Goal: Information Seeking & Learning: Check status

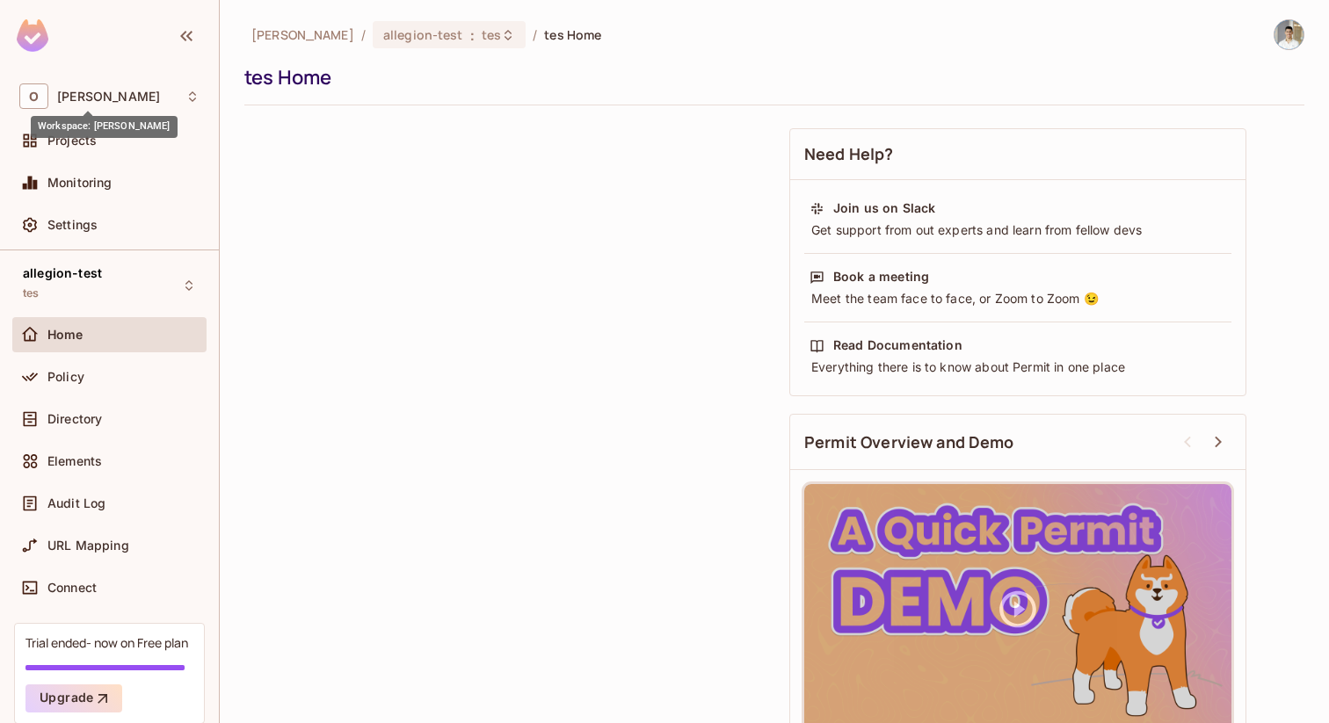
click at [104, 108] on div "Workspace: Omer Test" at bounding box center [104, 121] width 147 height 34
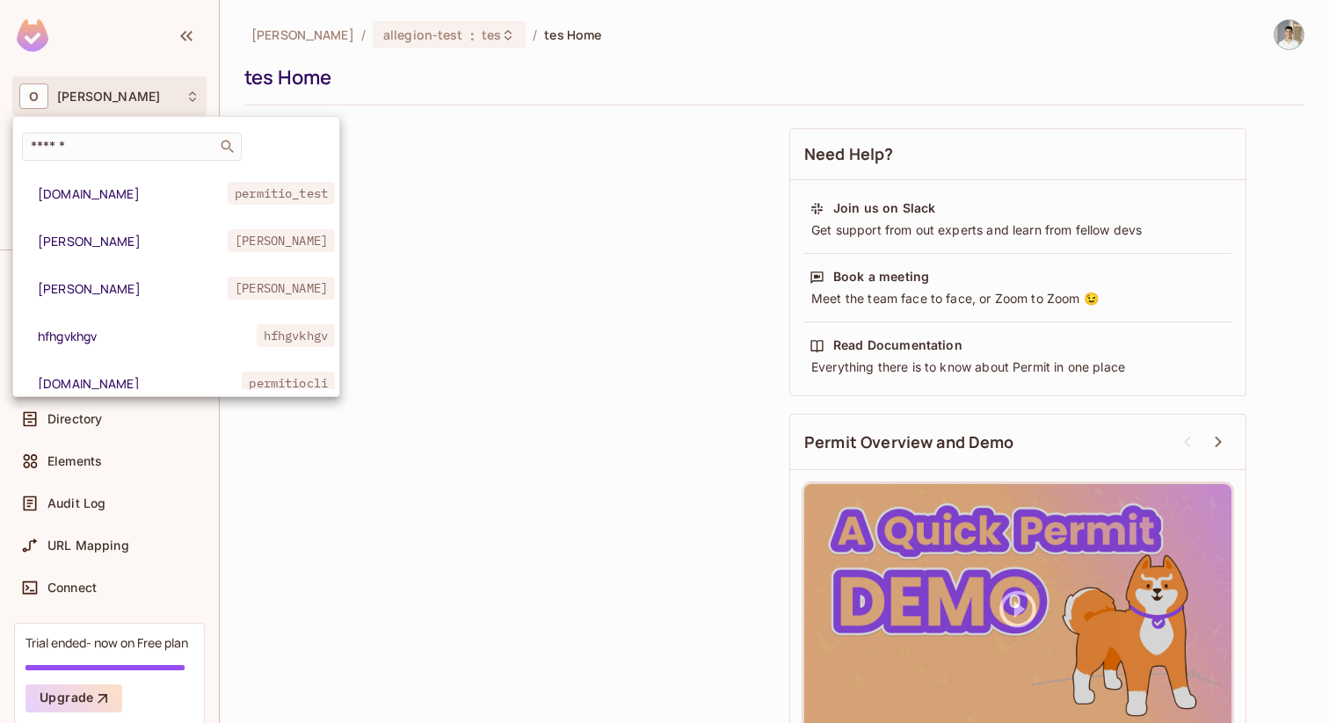
click at [114, 93] on div at bounding box center [664, 361] width 1329 height 723
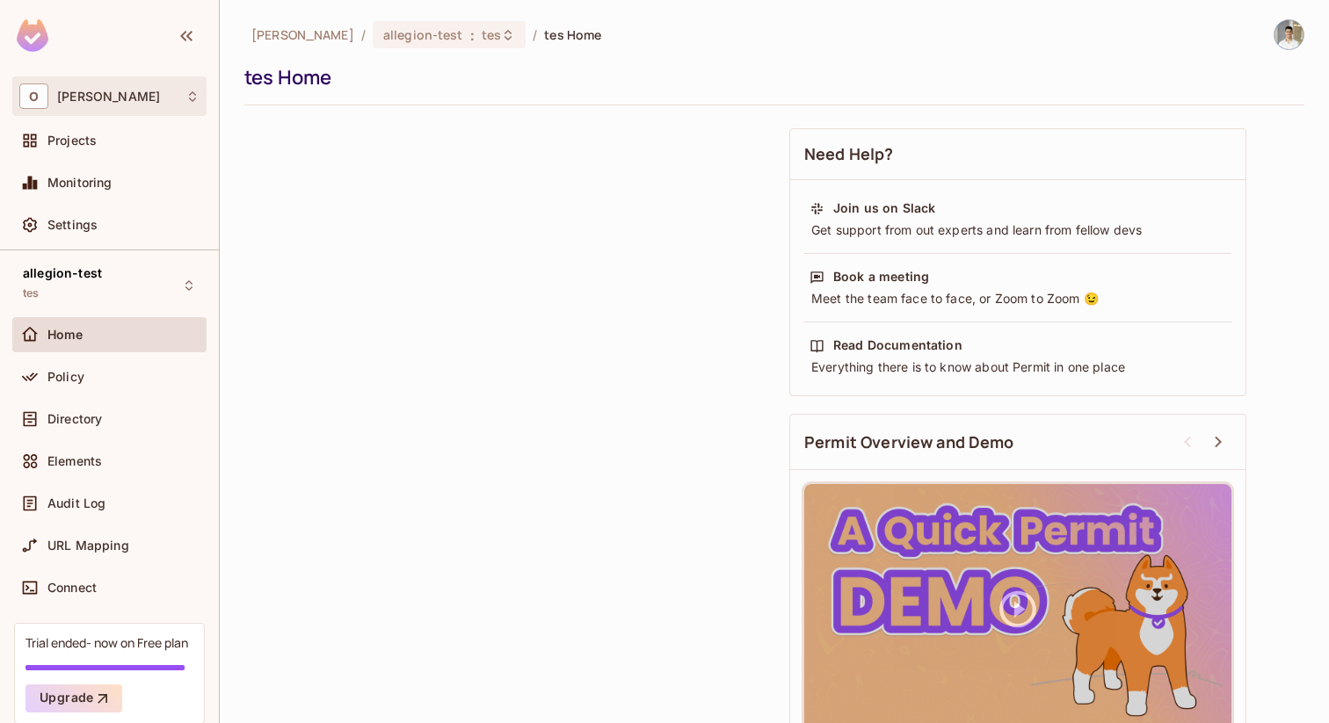
click at [113, 98] on span "Omer Test" at bounding box center [108, 97] width 103 height 14
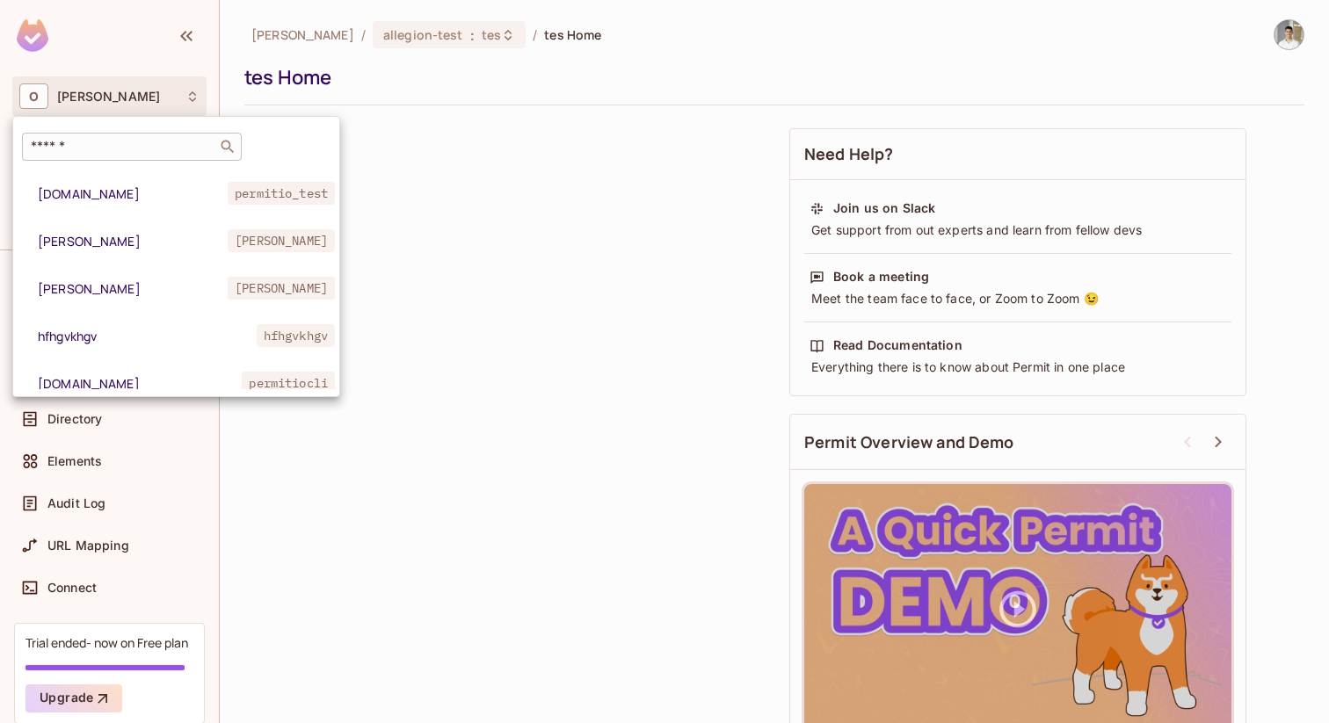
click at [113, 148] on input "text" at bounding box center [119, 147] width 185 height 18
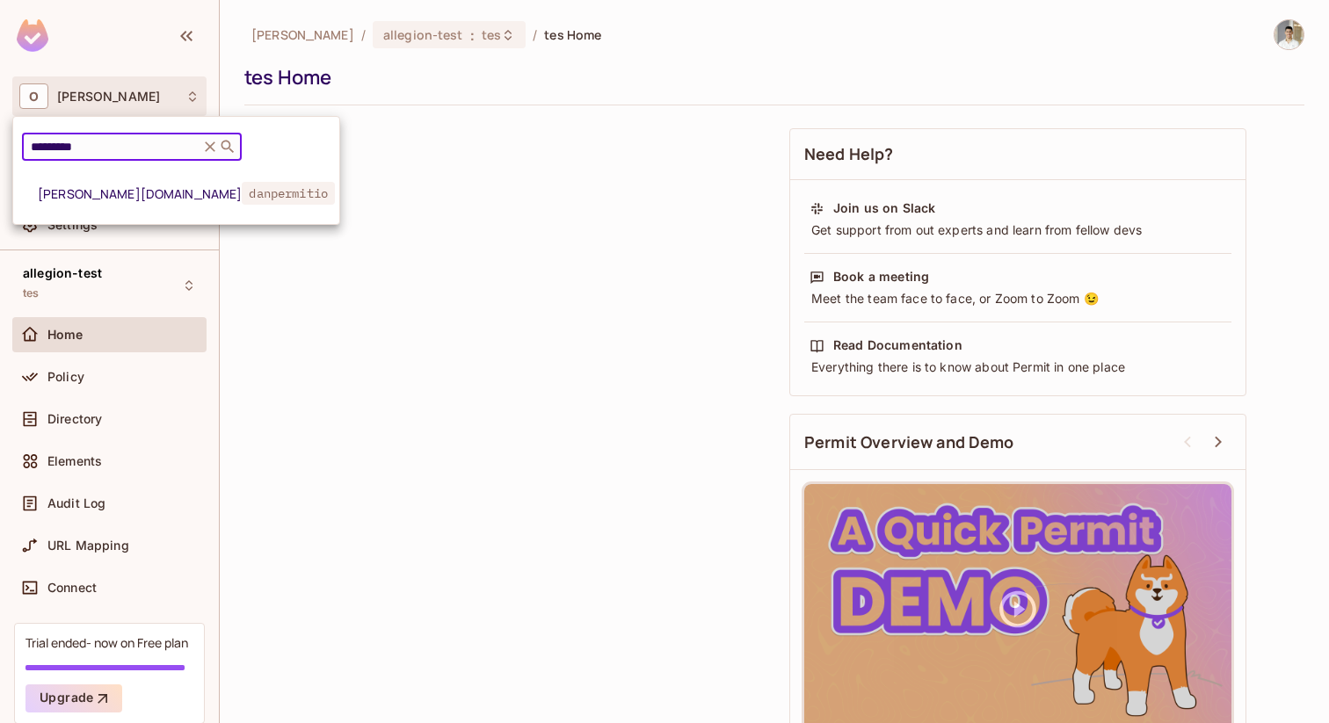
type input "*********"
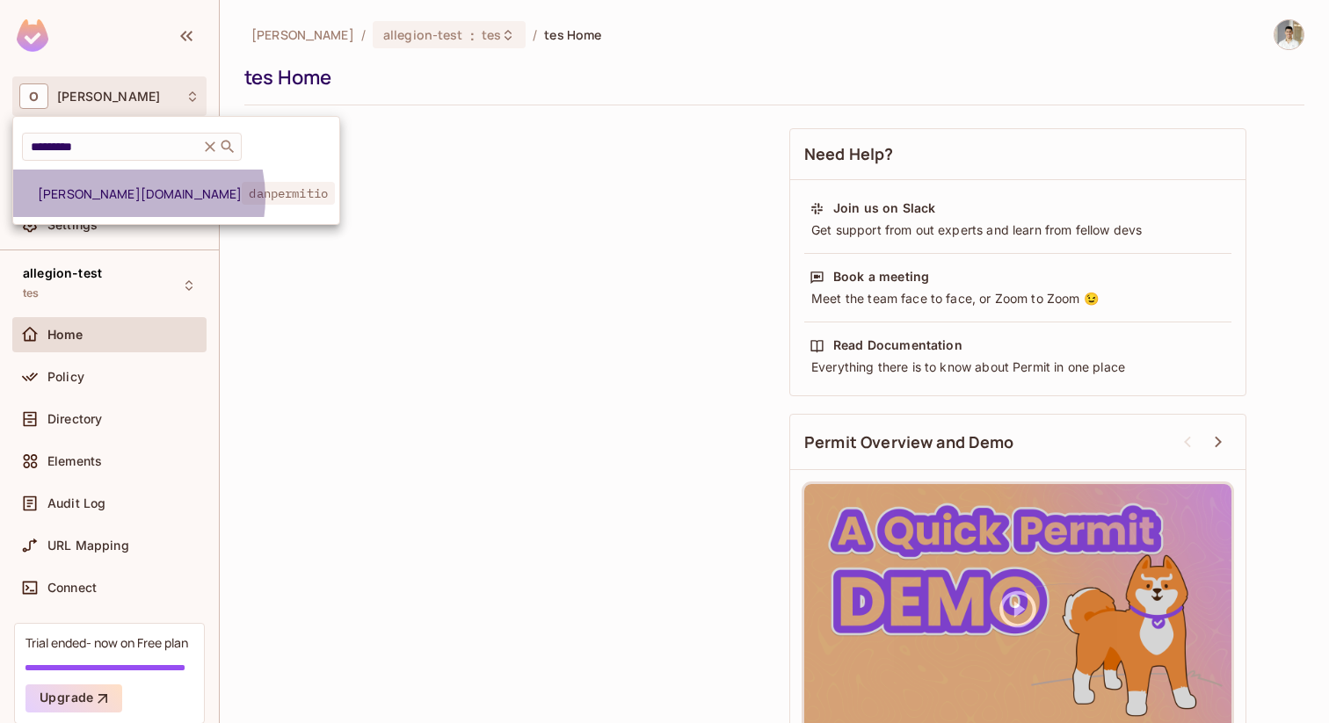
click at [126, 198] on span "[PERSON_NAME][DOMAIN_NAME]" at bounding box center [140, 193] width 204 height 17
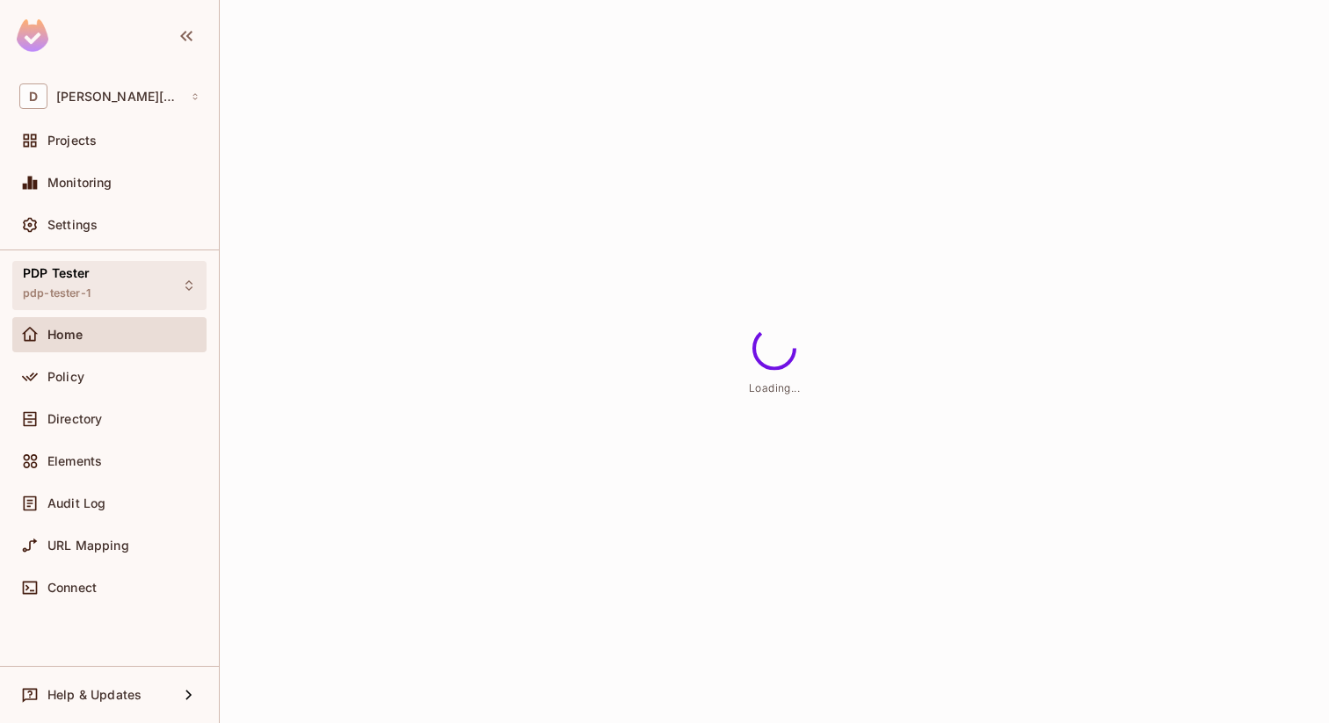
click at [139, 294] on div "PDP Tester pdp-tester-1" at bounding box center [109, 285] width 194 height 48
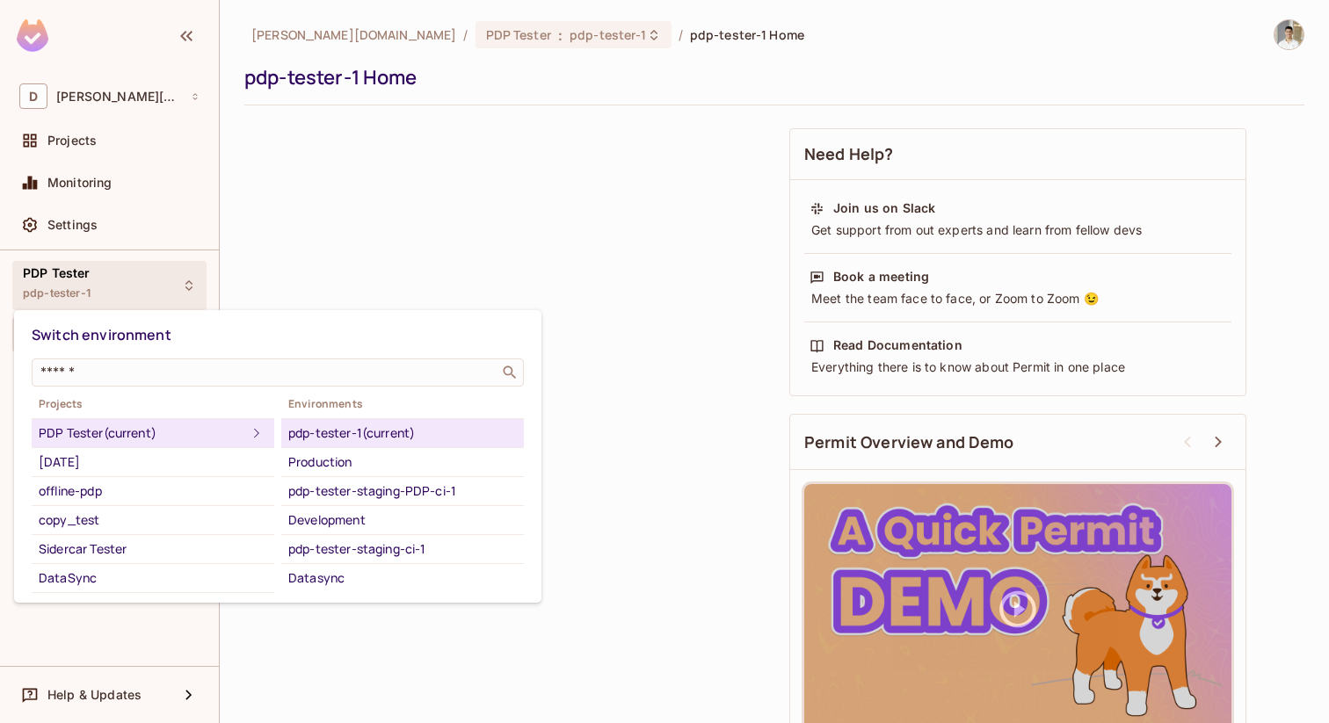
click at [372, 251] on div at bounding box center [664, 361] width 1329 height 723
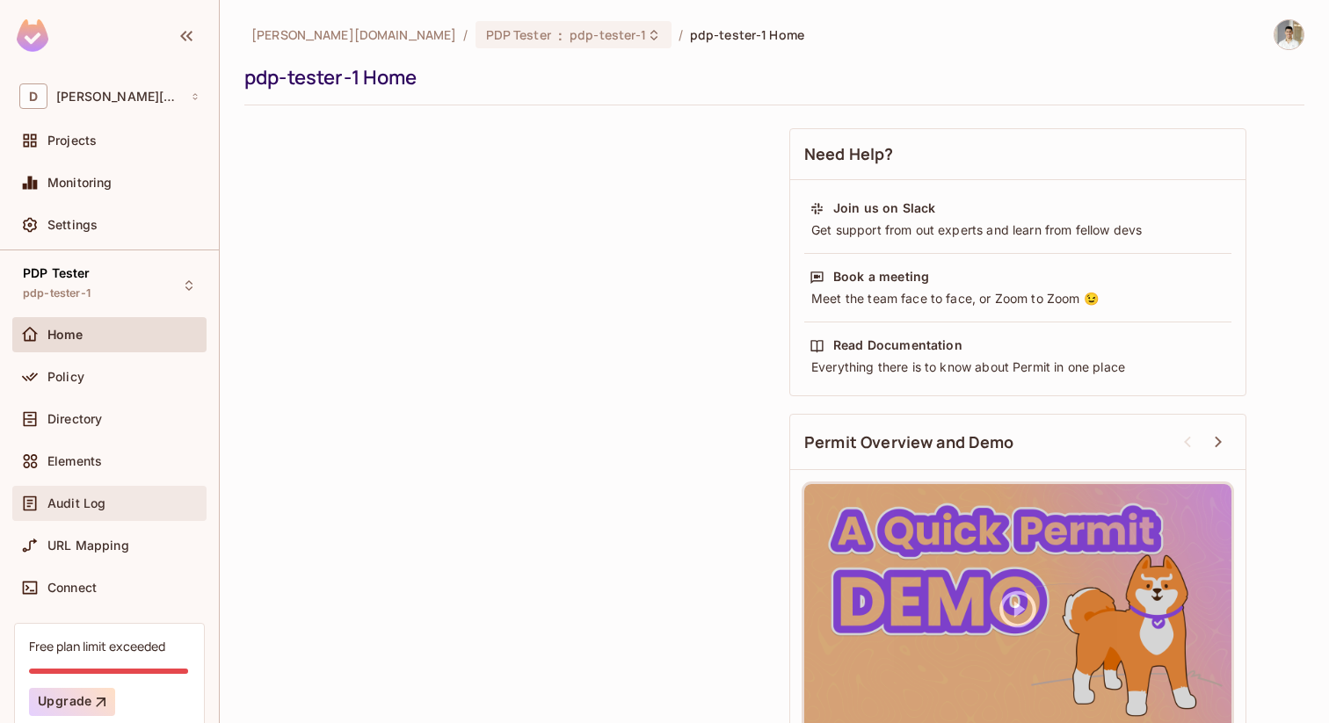
click at [122, 491] on div "Audit Log" at bounding box center [109, 503] width 194 height 35
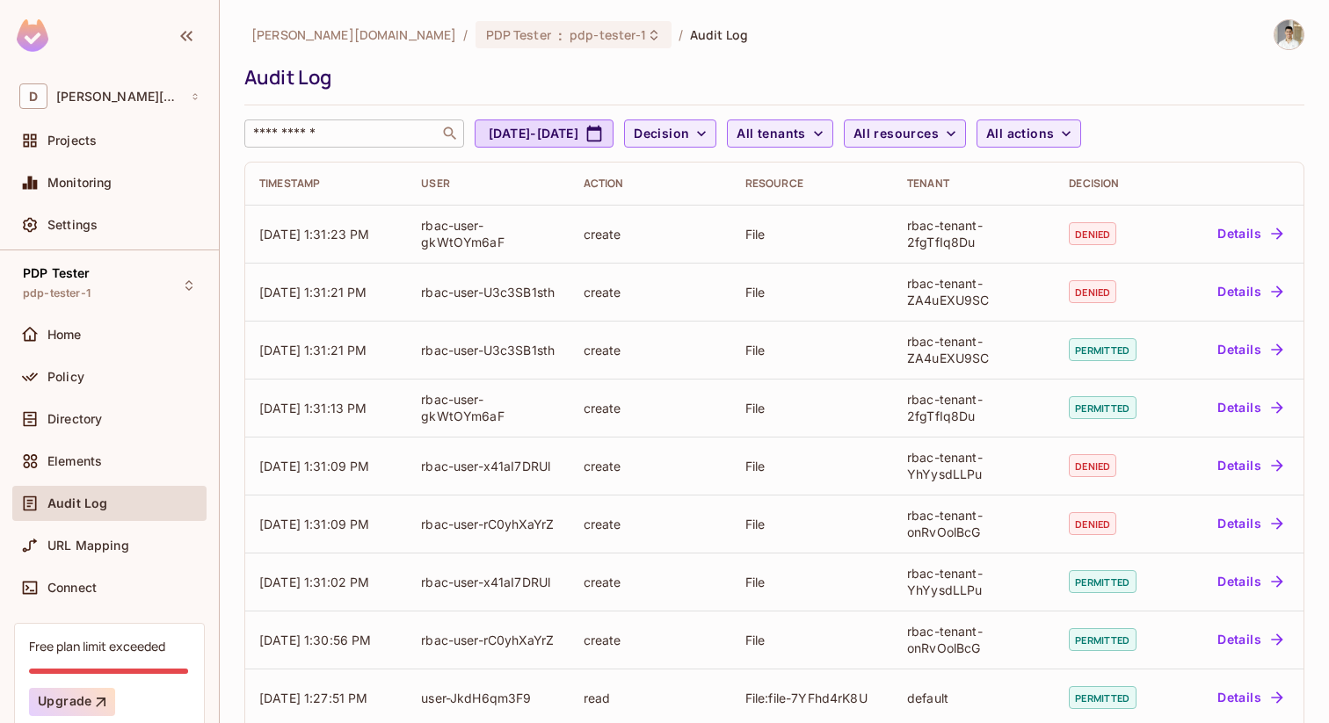
click at [415, 145] on div "​" at bounding box center [354, 134] width 220 height 28
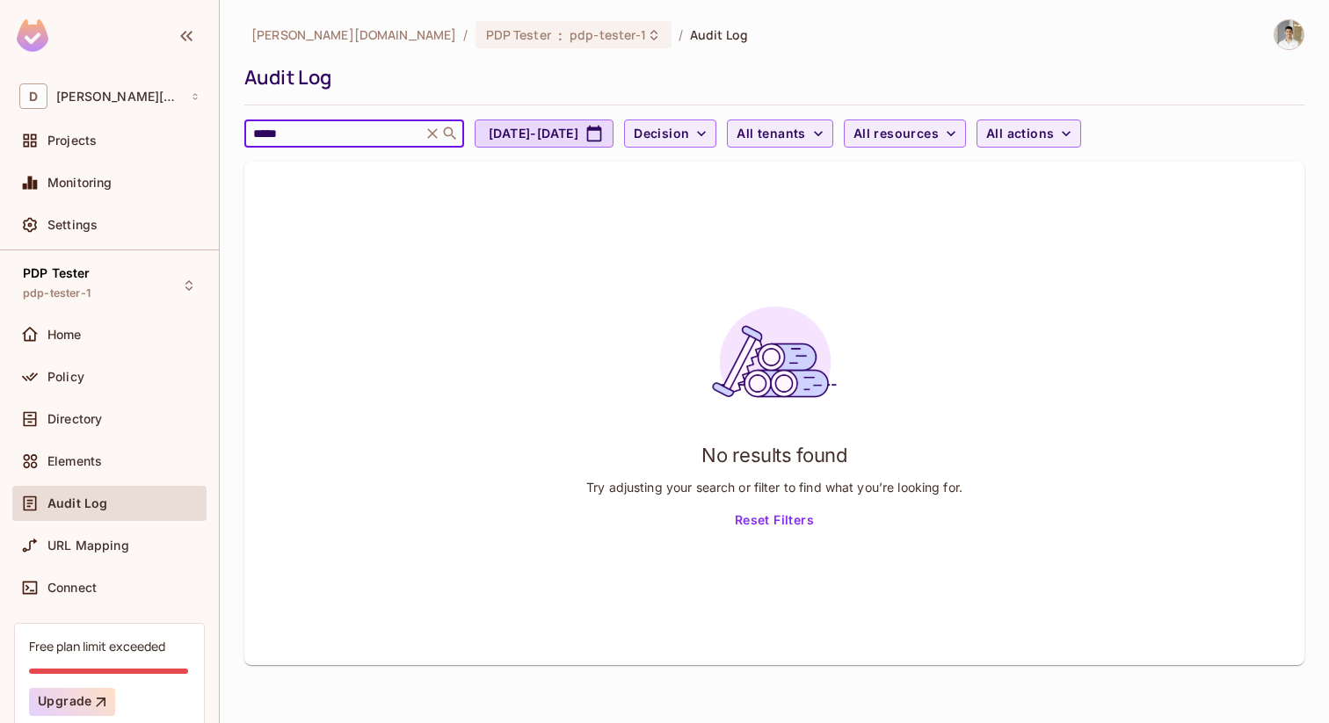
type input "*****"
click at [428, 127] on icon at bounding box center [433, 134] width 18 height 18
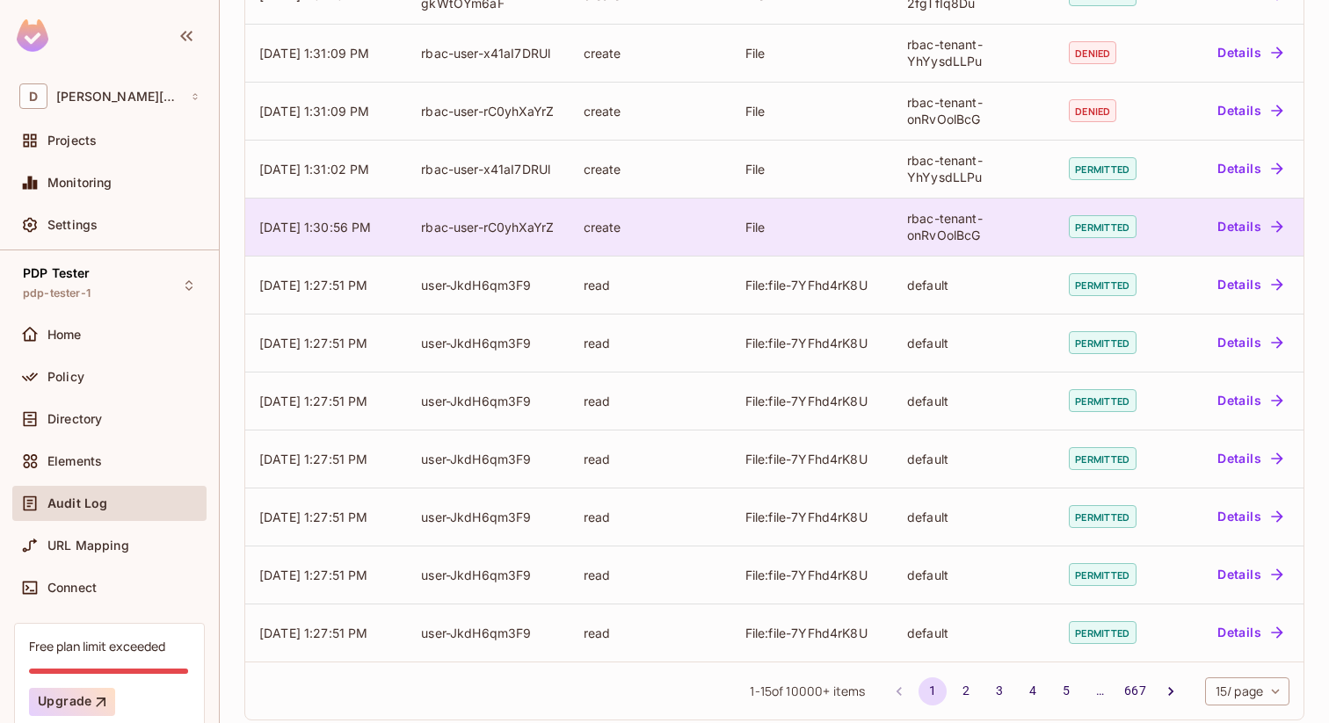
scroll to position [435, 0]
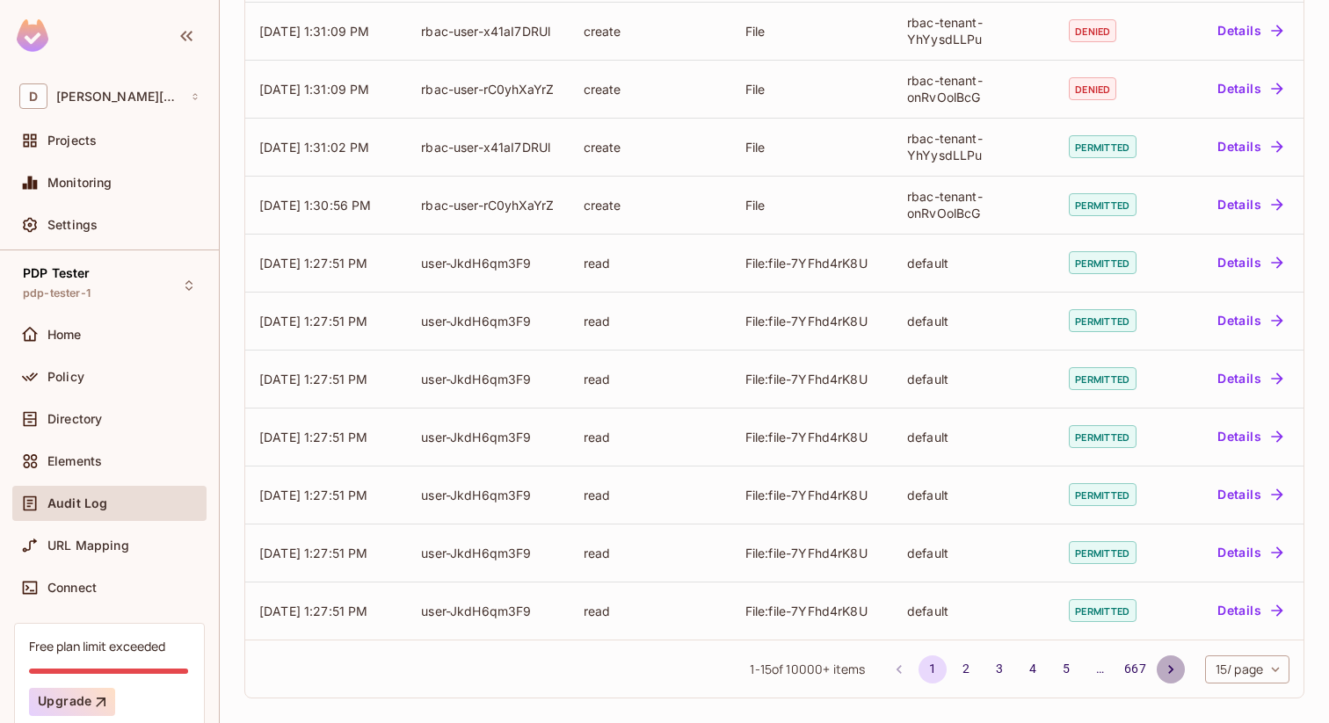
click at [1164, 663] on icon "Go to next page" at bounding box center [1171, 670] width 18 height 18
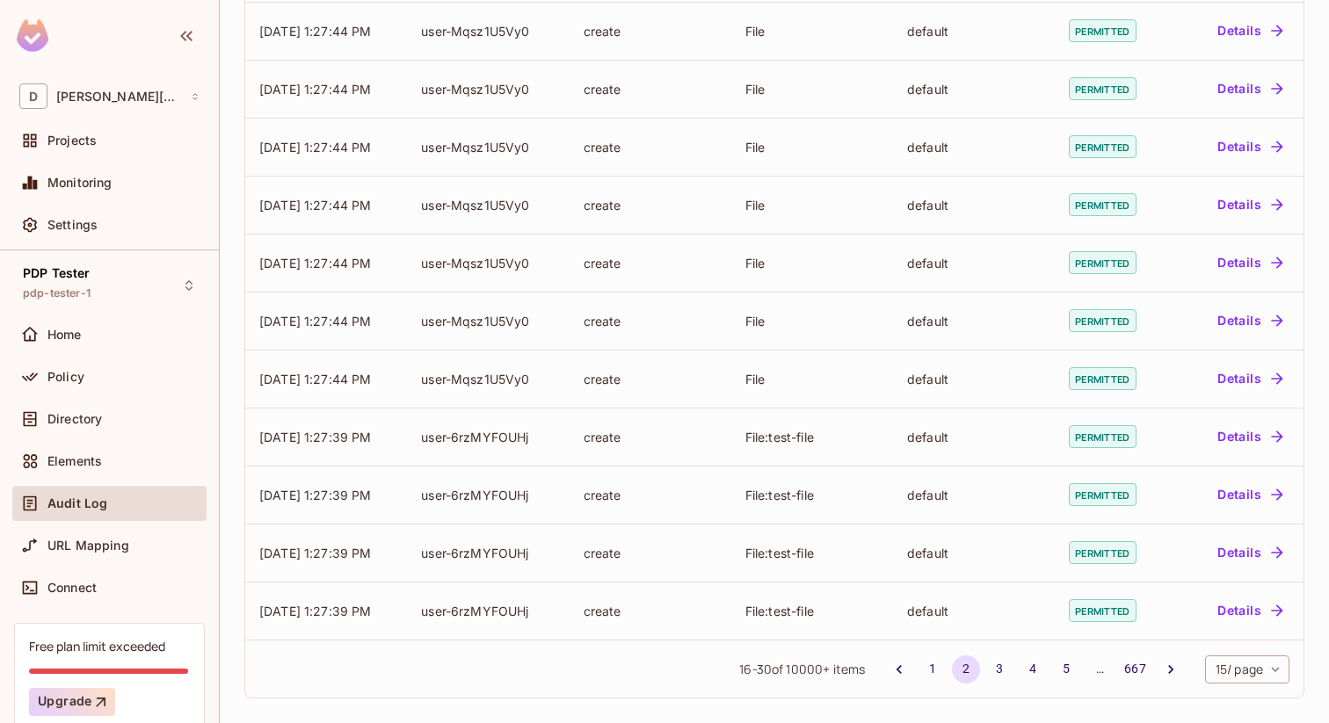
click at [1255, 682] on body "D dan.permit.io Projects Monitoring Settings PDP Tester pdp-tester-1 Home Polic…" at bounding box center [664, 361] width 1329 height 723
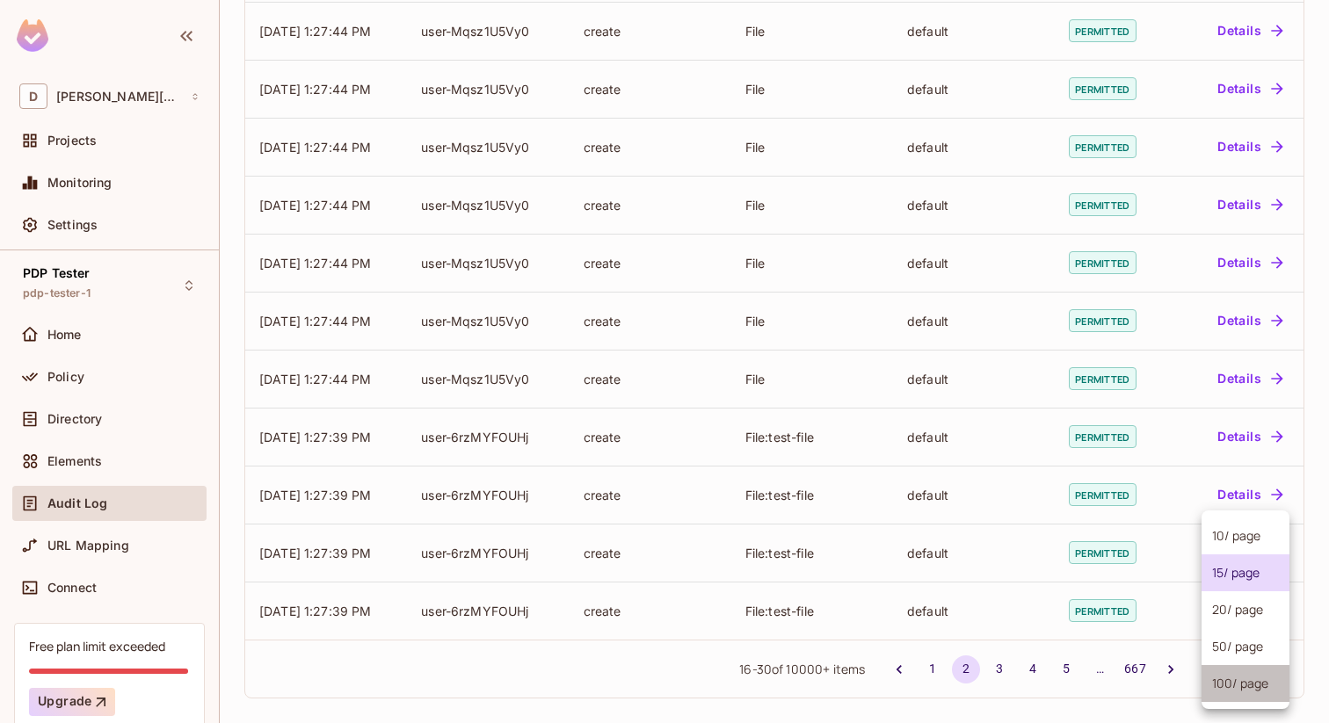
click at [1226, 683] on li "100 / page" at bounding box center [1246, 683] width 88 height 37
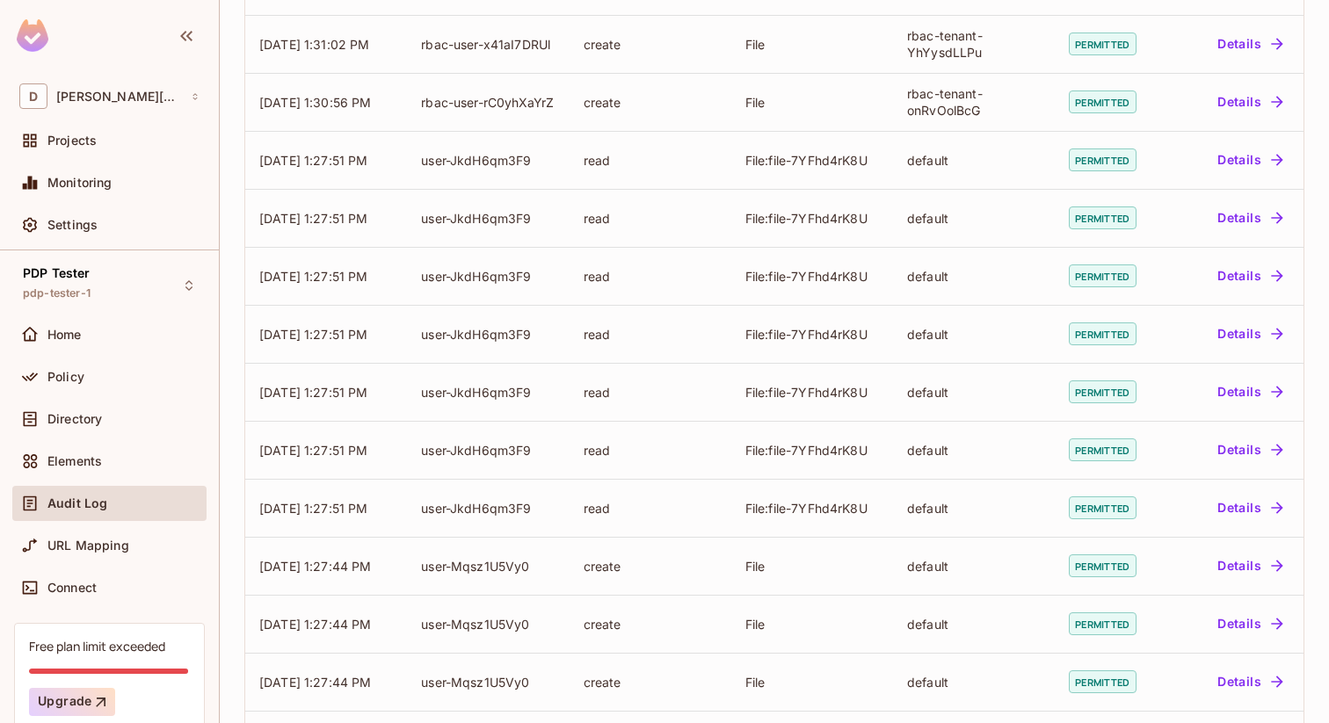
scroll to position [527, 0]
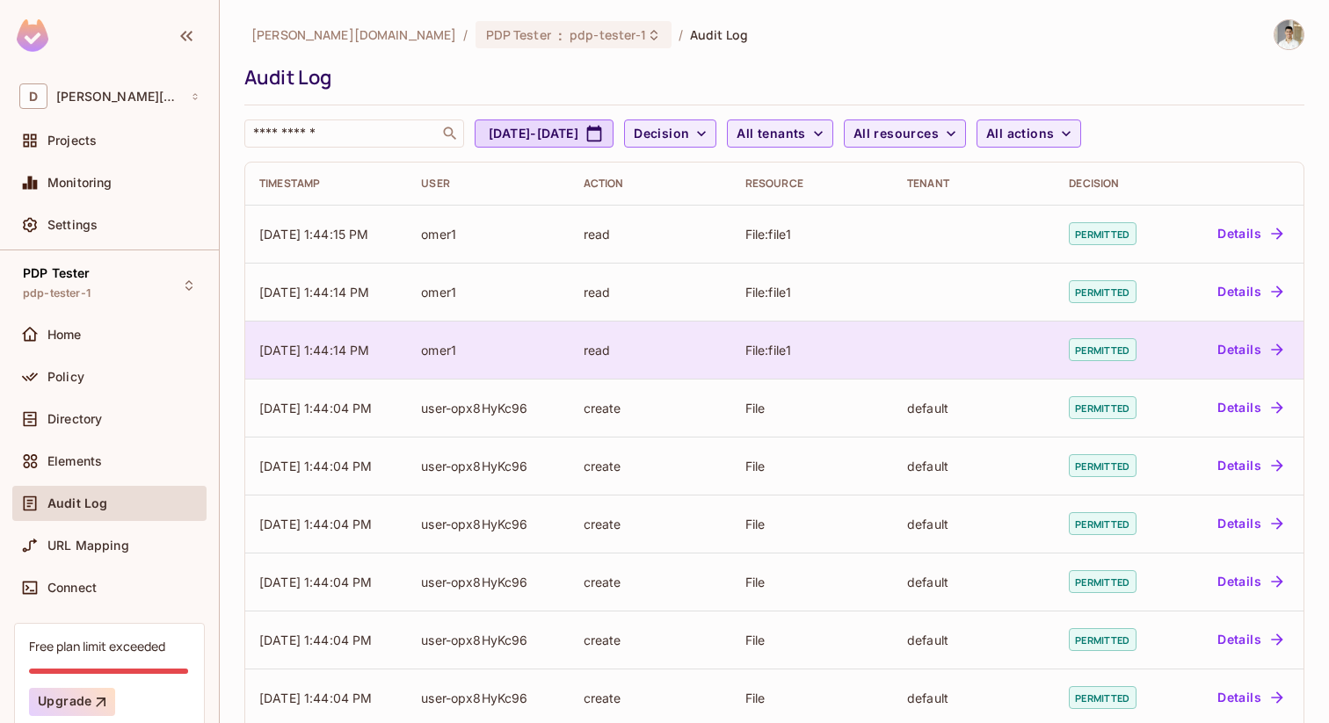
click at [492, 359] on td "omer1" at bounding box center [488, 350] width 162 height 58
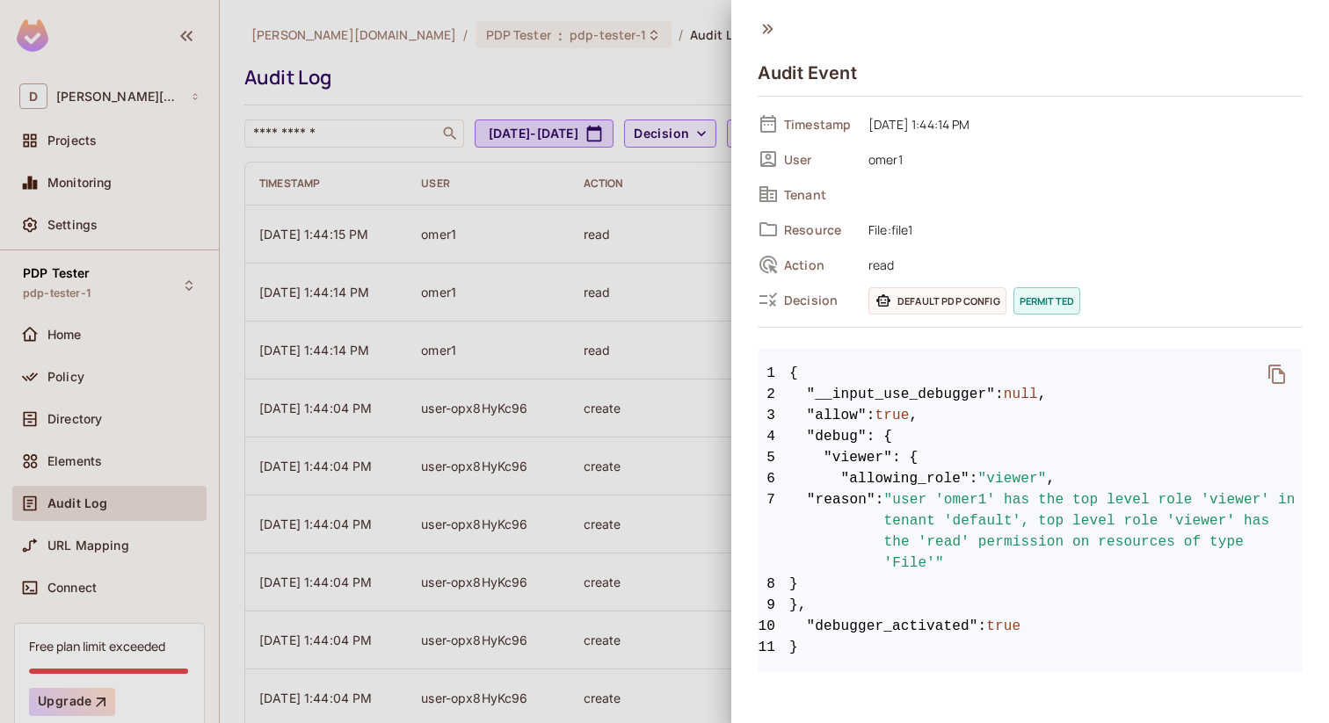
click at [553, 270] on div at bounding box center [664, 361] width 1329 height 723
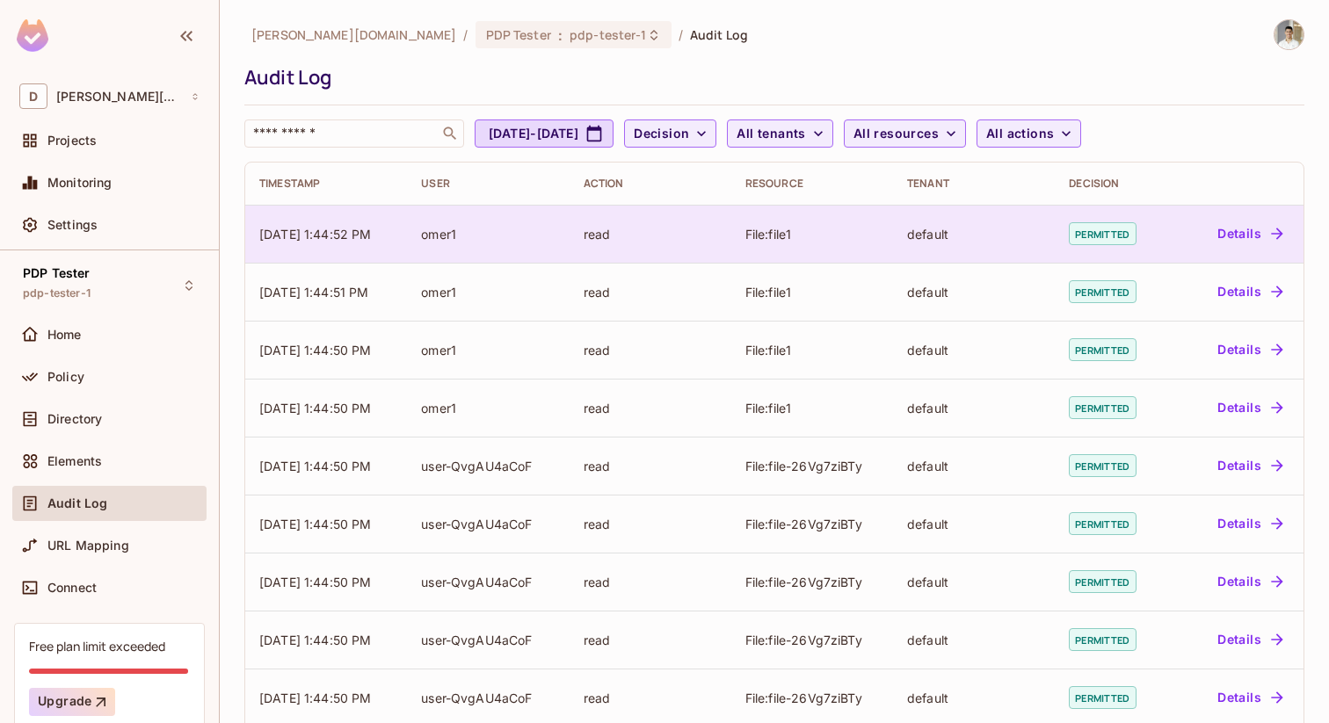
click at [582, 233] on td "read" at bounding box center [651, 234] width 162 height 58
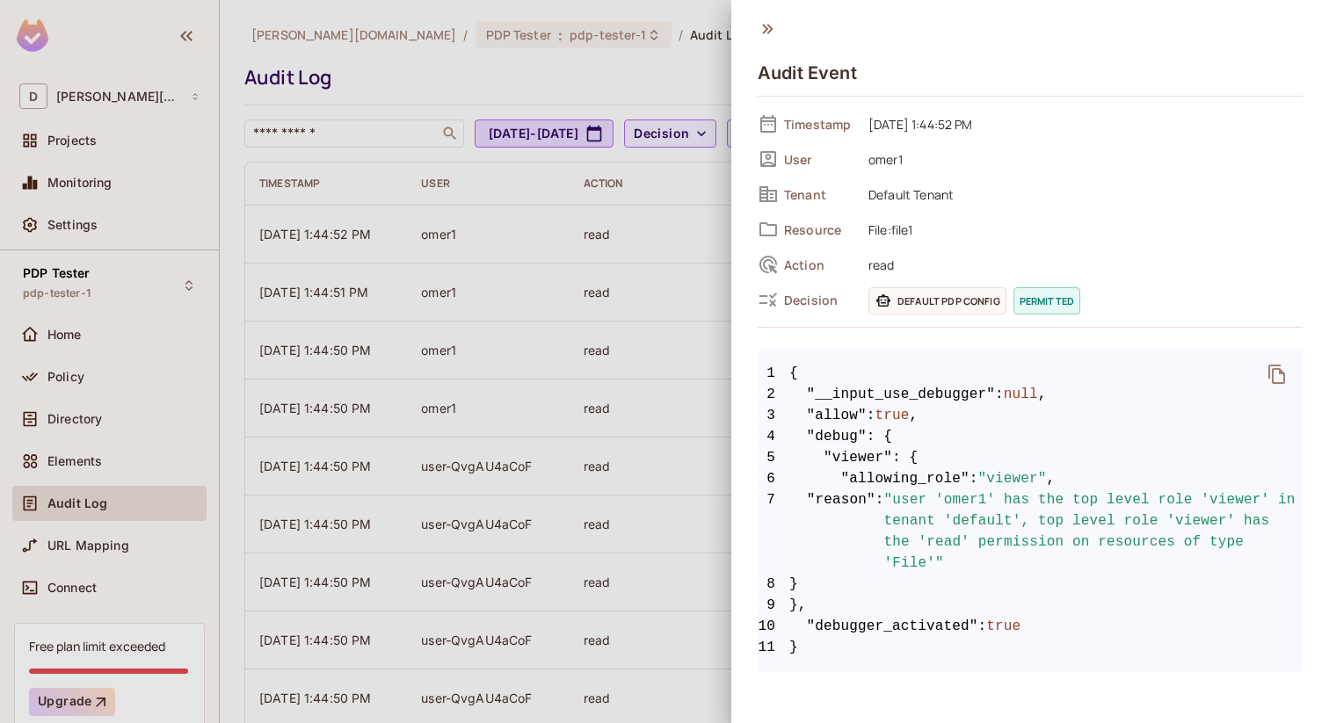
click at [1042, 535] on span ""user 'omer1' has the top level role 'viewer' in tenant 'default', top level ro…" at bounding box center [1093, 532] width 419 height 84
click at [672, 319] on div at bounding box center [664, 361] width 1329 height 723
